Goal: Information Seeking & Learning: Learn about a topic

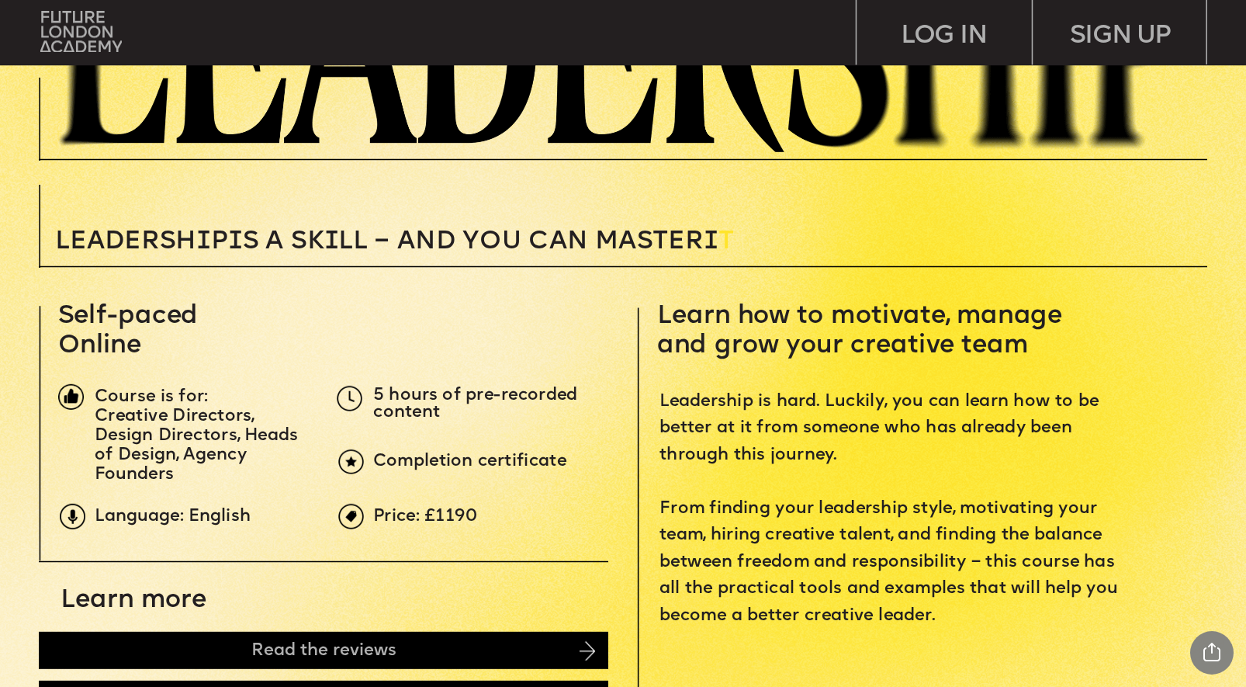
scroll to position [386, 0]
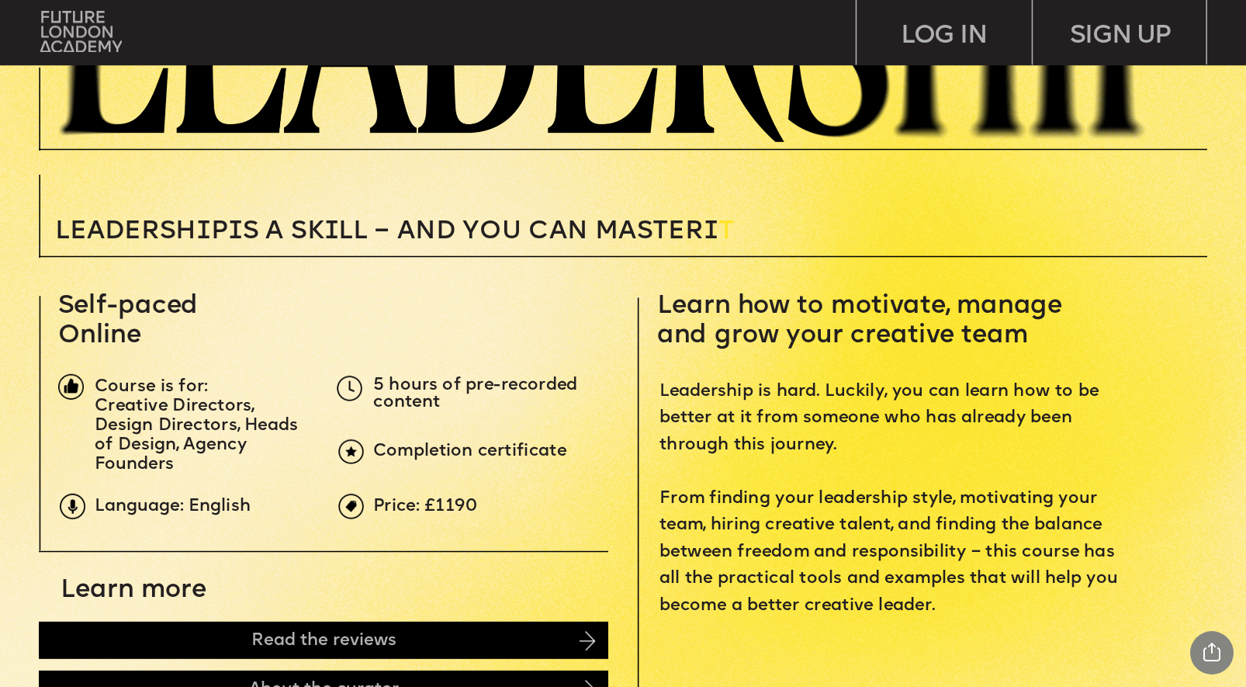
click at [469, 381] on span "5 hours of pre-recorded content" at bounding box center [478, 393] width 210 height 35
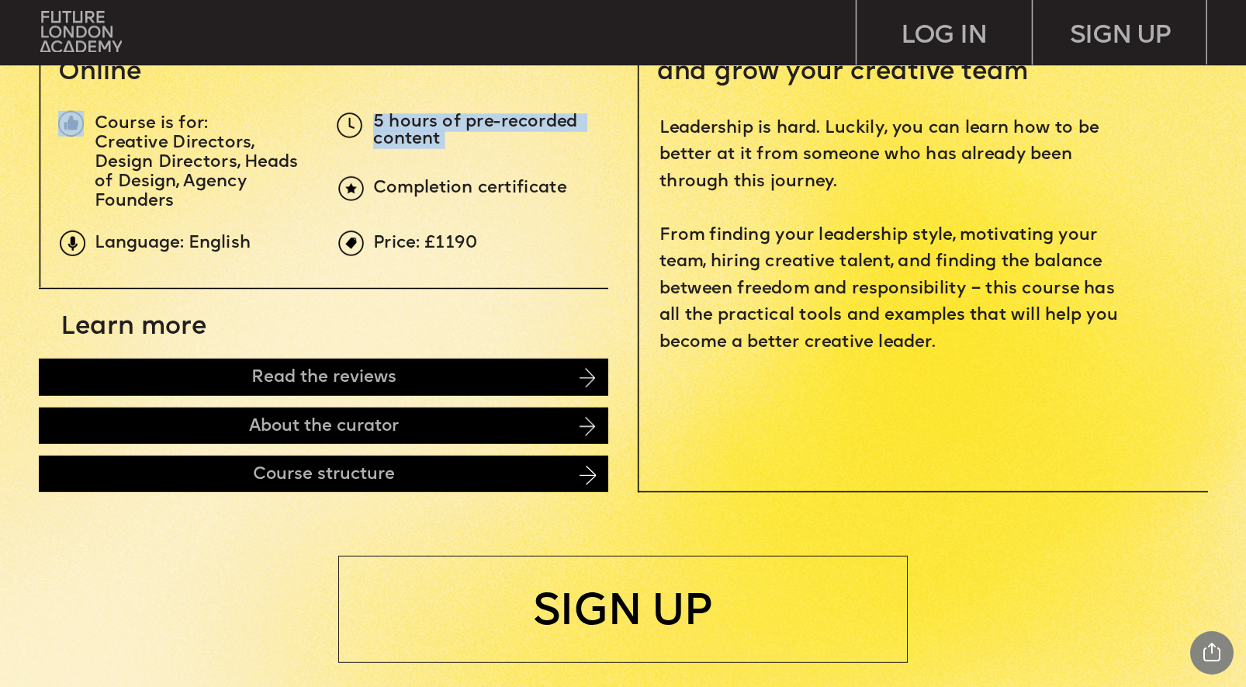
scroll to position [673, 0]
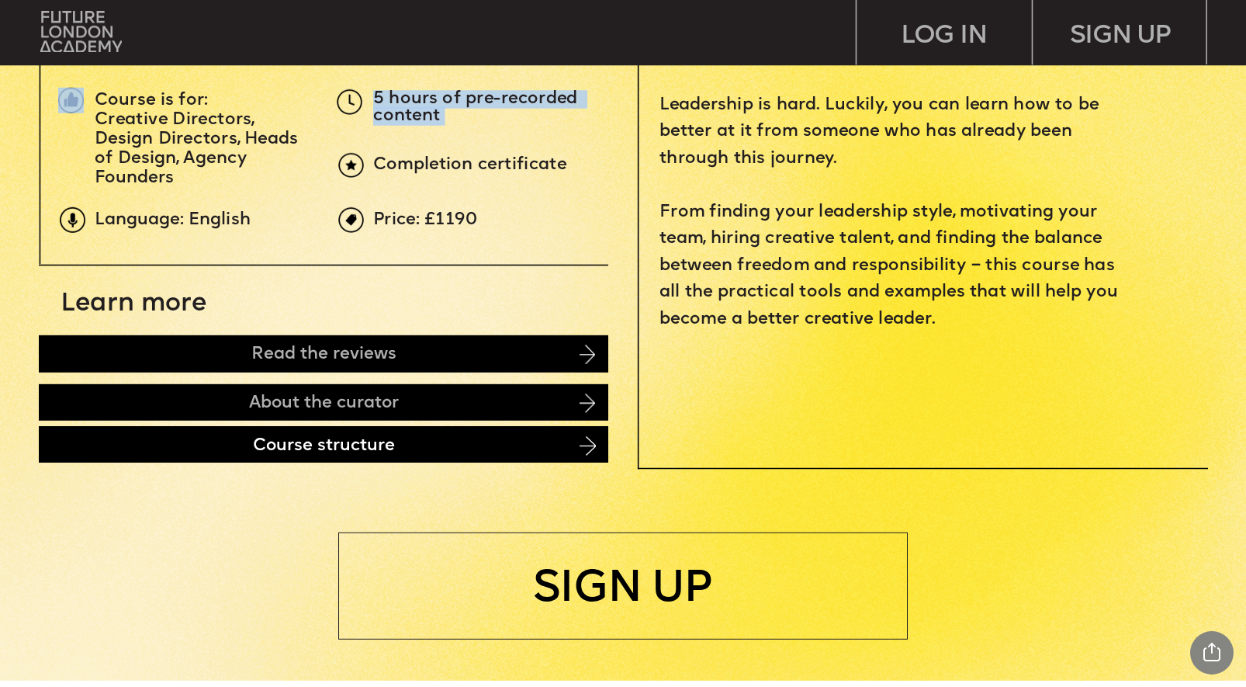
click at [198, 452] on div "Course structure" at bounding box center [324, 444] width 570 height 36
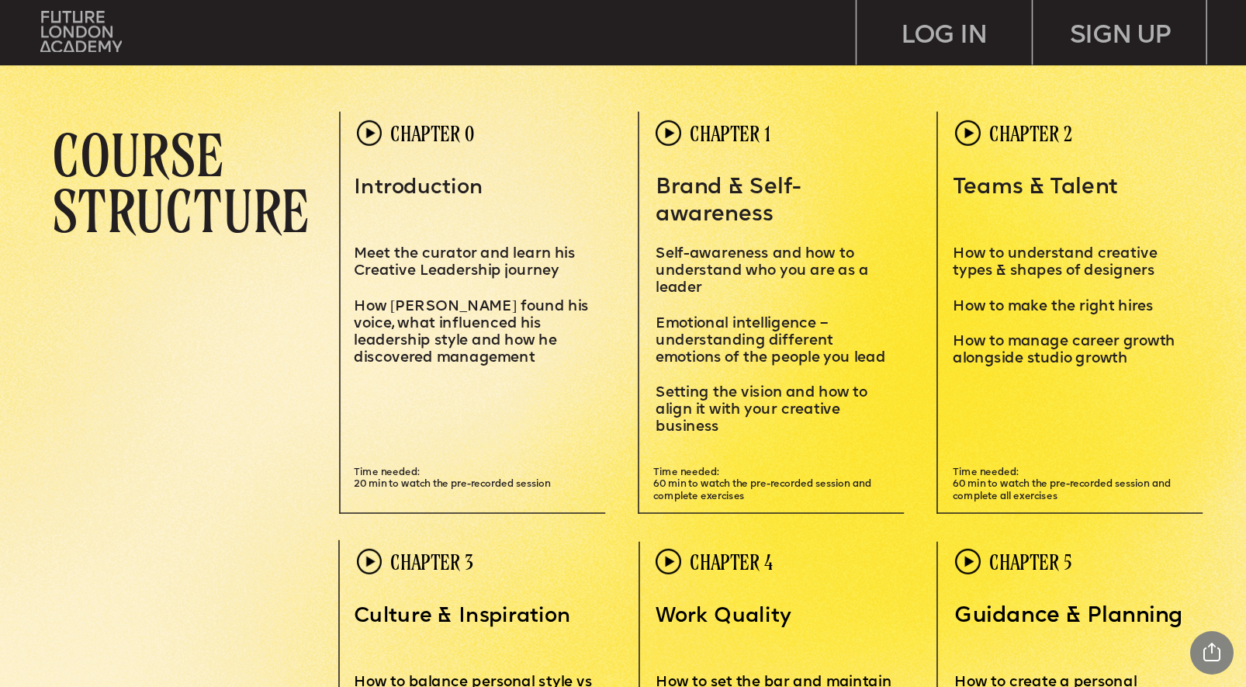
scroll to position [3678, 0]
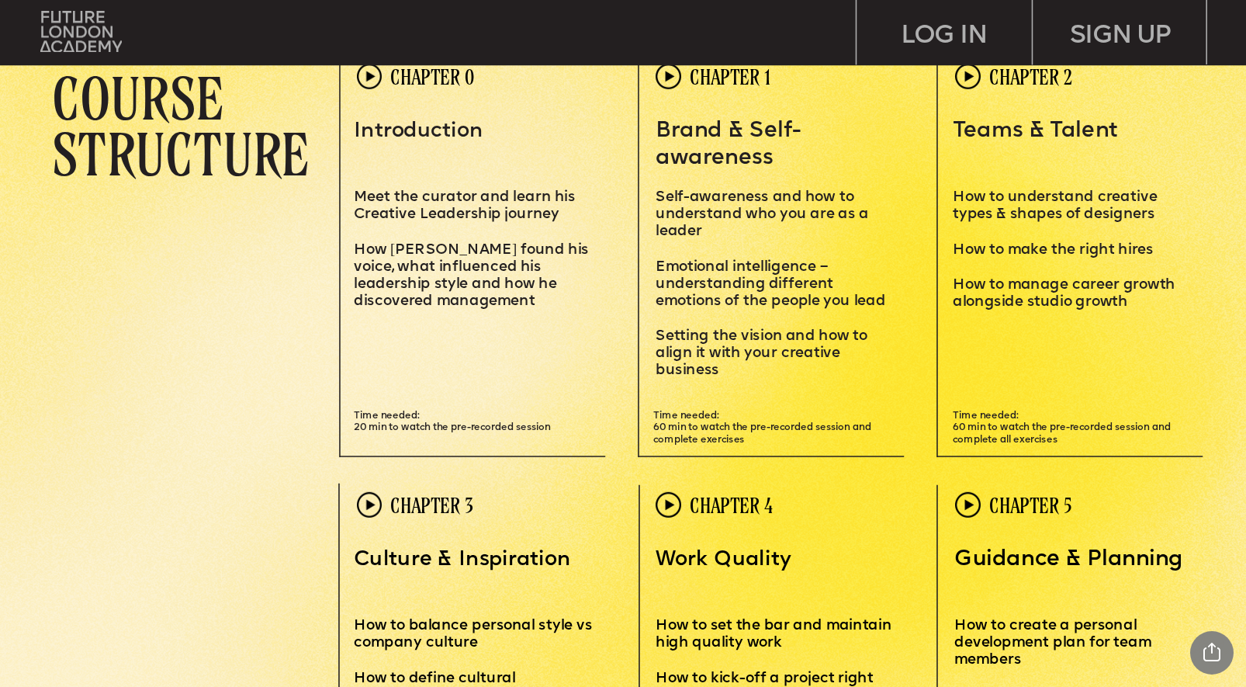
click at [187, 466] on div "Leadersh i p i s a sk i ll – and you can MASTER i T Learn how to motivate, mana…" at bounding box center [623, 565] width 1246 height 8487
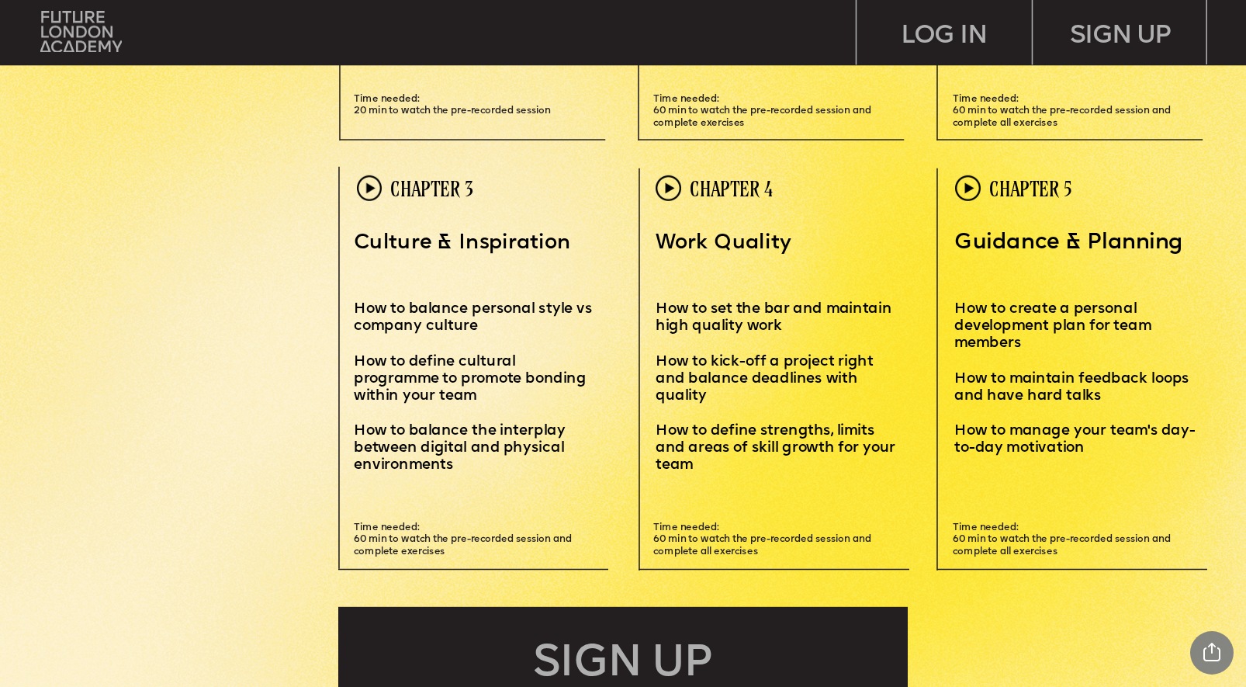
scroll to position [3993, 0]
click at [692, 310] on span "How to set the bar and maintain high quality work" at bounding box center [776, 319] width 240 height 32
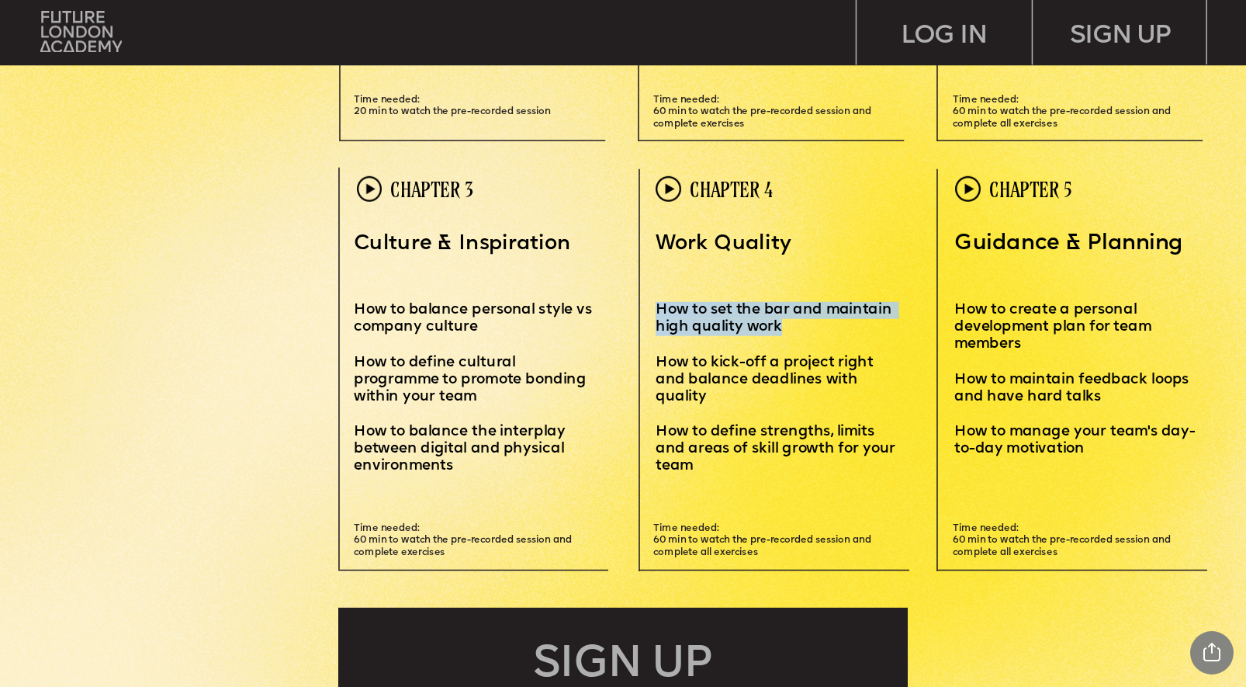
click at [692, 310] on span "How to set the bar and maintain high quality work" at bounding box center [776, 319] width 240 height 32
click at [695, 370] on p "How to kick-off a project right and balance deadlines with quality" at bounding box center [776, 388] width 240 height 69
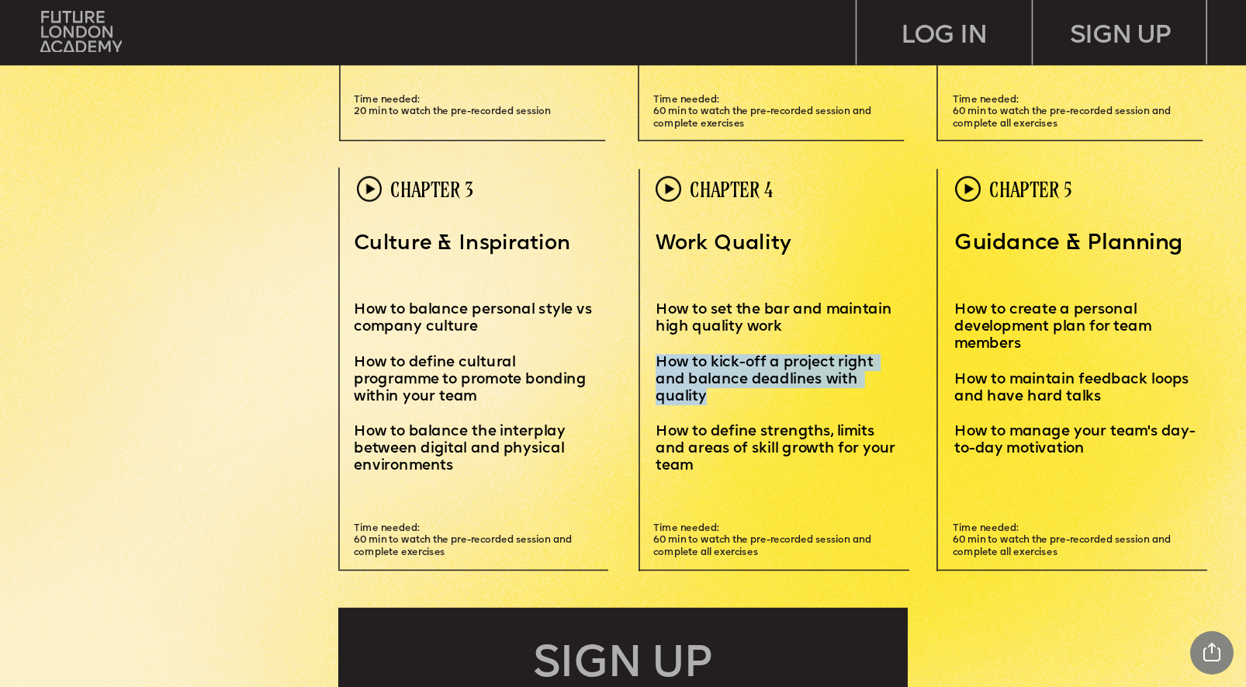
click at [695, 370] on p "How to kick-off a project right and balance deadlines with quality" at bounding box center [776, 388] width 240 height 69
click at [698, 362] on span "How to kick-off a project right and balance deadlines with quality" at bounding box center [766, 379] width 221 height 49
click at [696, 443] on span "How to define strengths, limits and areas of skill growth for your team" at bounding box center [778, 448] width 244 height 49
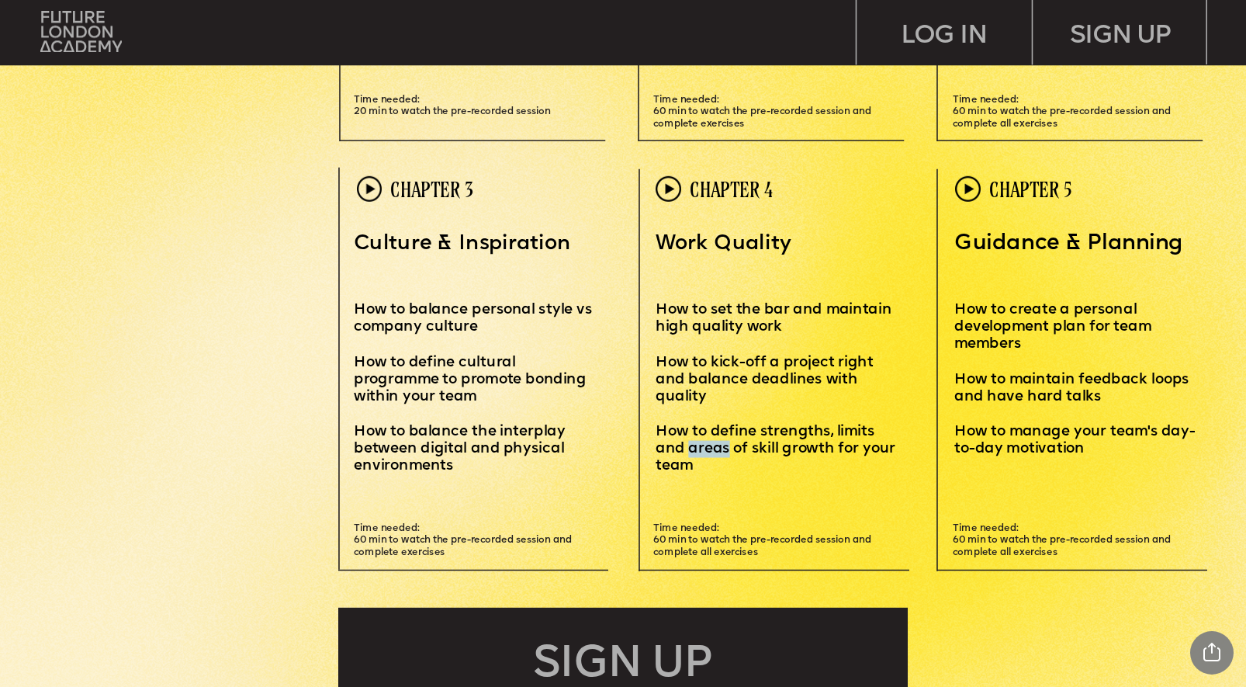
click at [696, 443] on span "How to define strengths, limits and areas of skill growth for your team" at bounding box center [778, 448] width 244 height 49
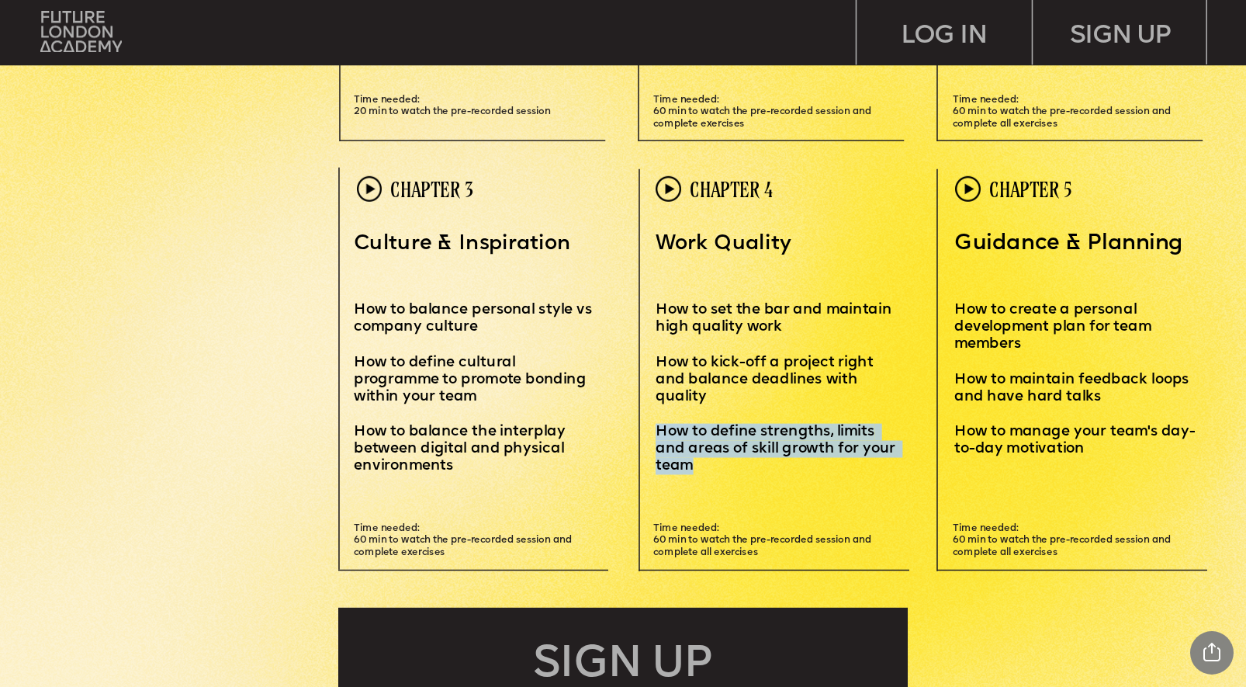
click at [696, 443] on span "How to define strengths, limits and areas of skill growth for your team" at bounding box center [778, 448] width 244 height 49
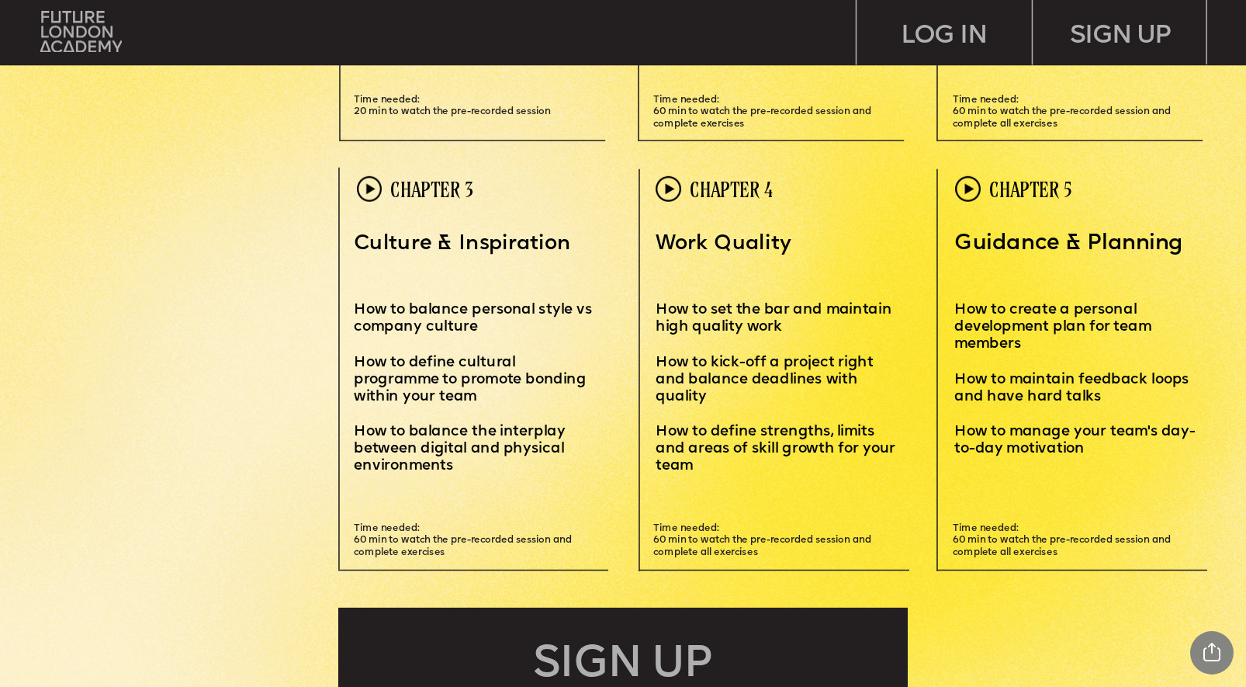
click at [263, 454] on div "Leadersh i p i s a sk i ll – and you can MASTER i T Learn how to motivate, mana…" at bounding box center [623, 250] width 1246 height 8487
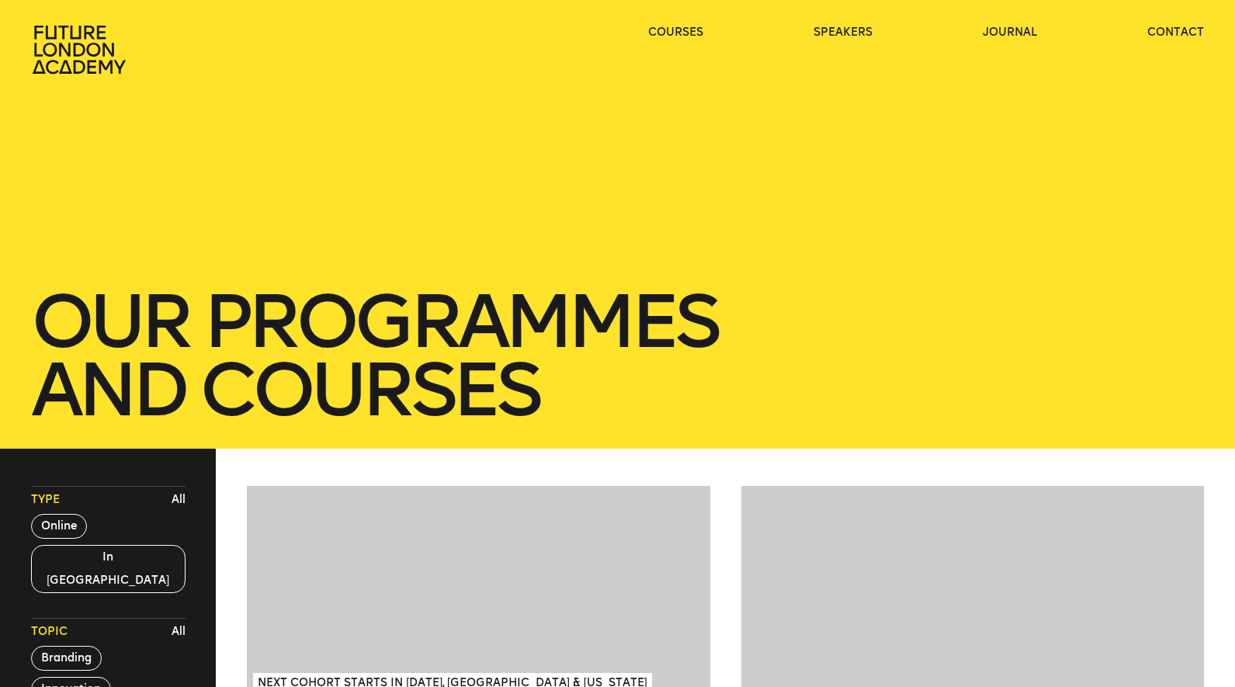
scroll to position [1764, 0]
